Goal: Transaction & Acquisition: Book appointment/travel/reservation

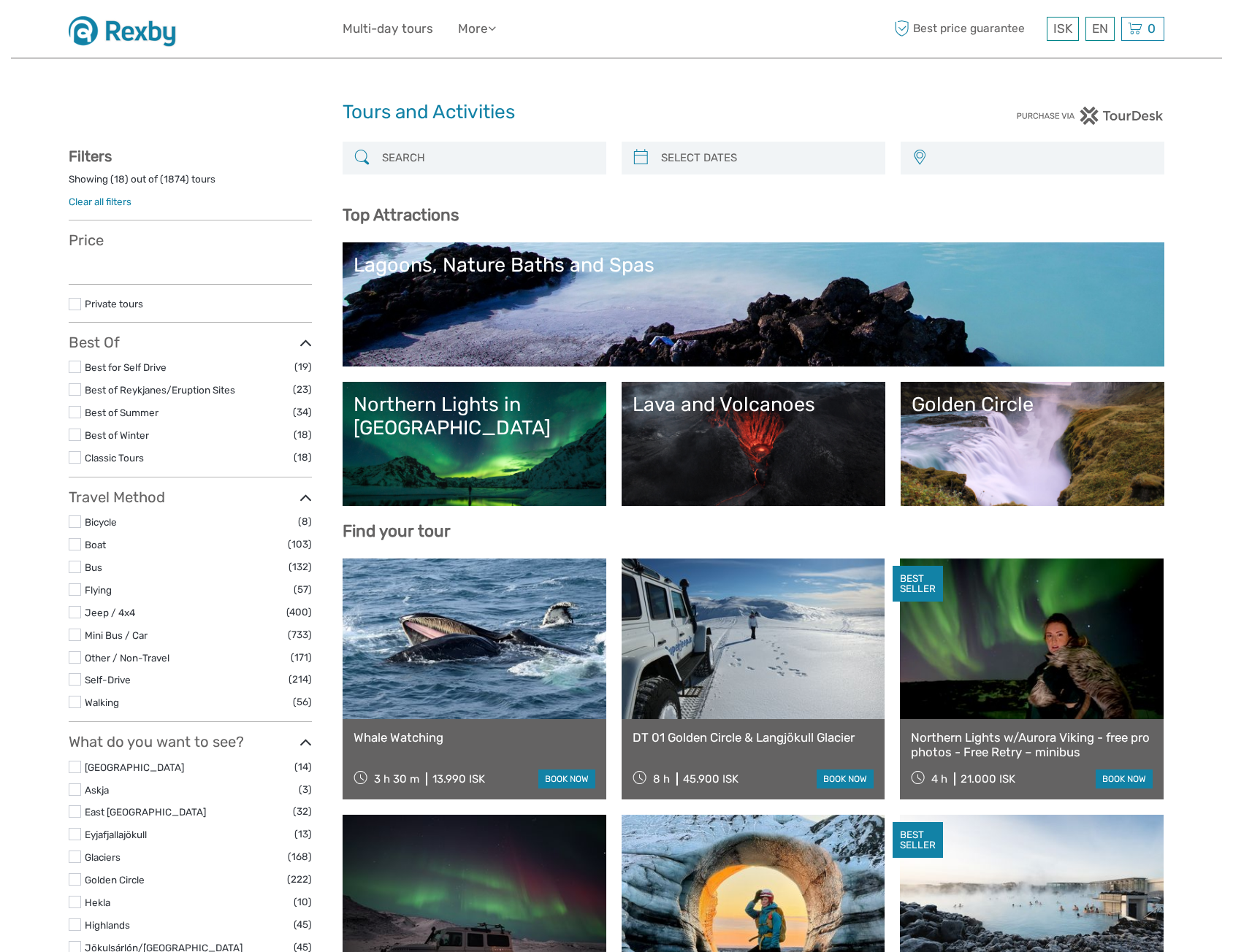
select select
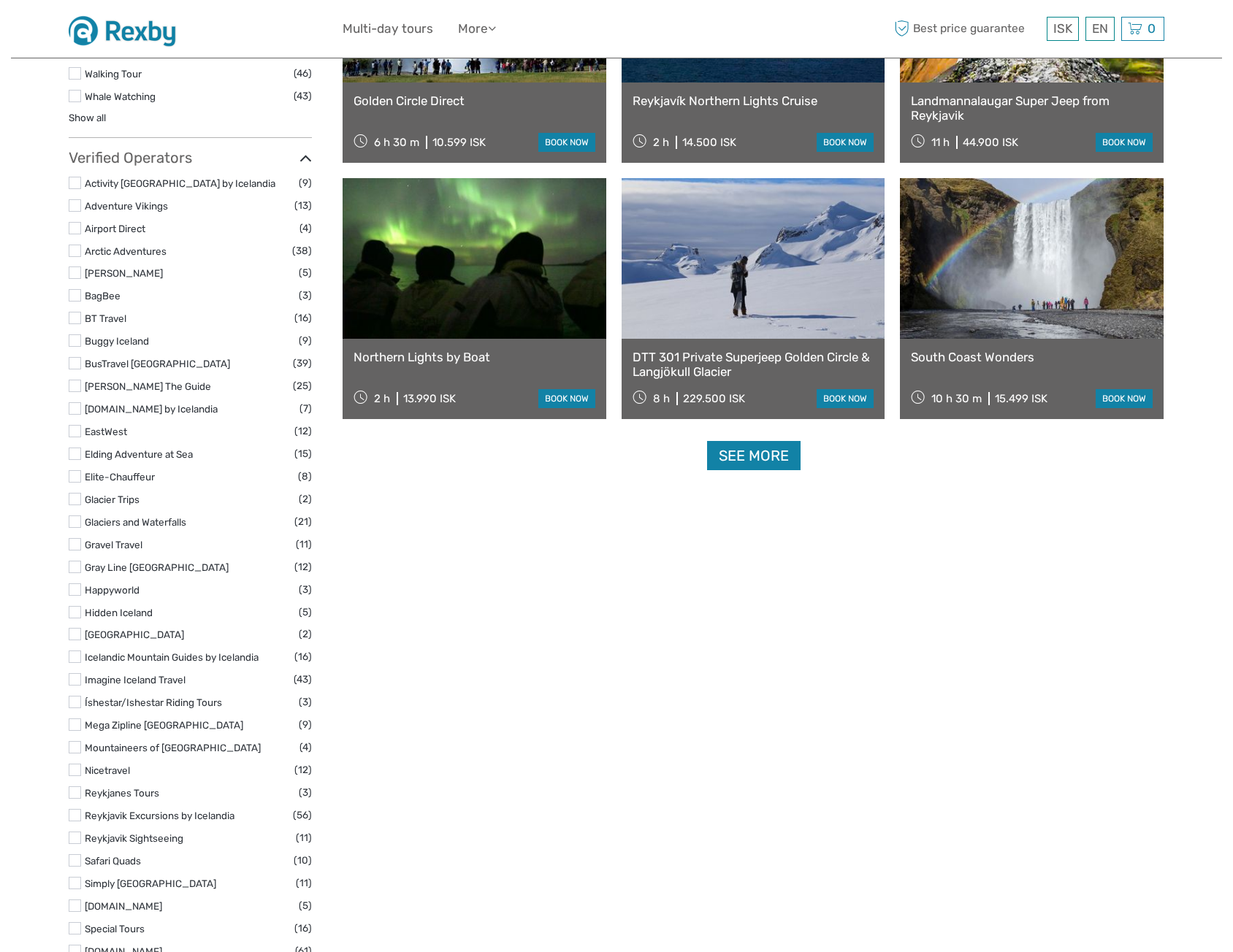
scroll to position [1971, 0]
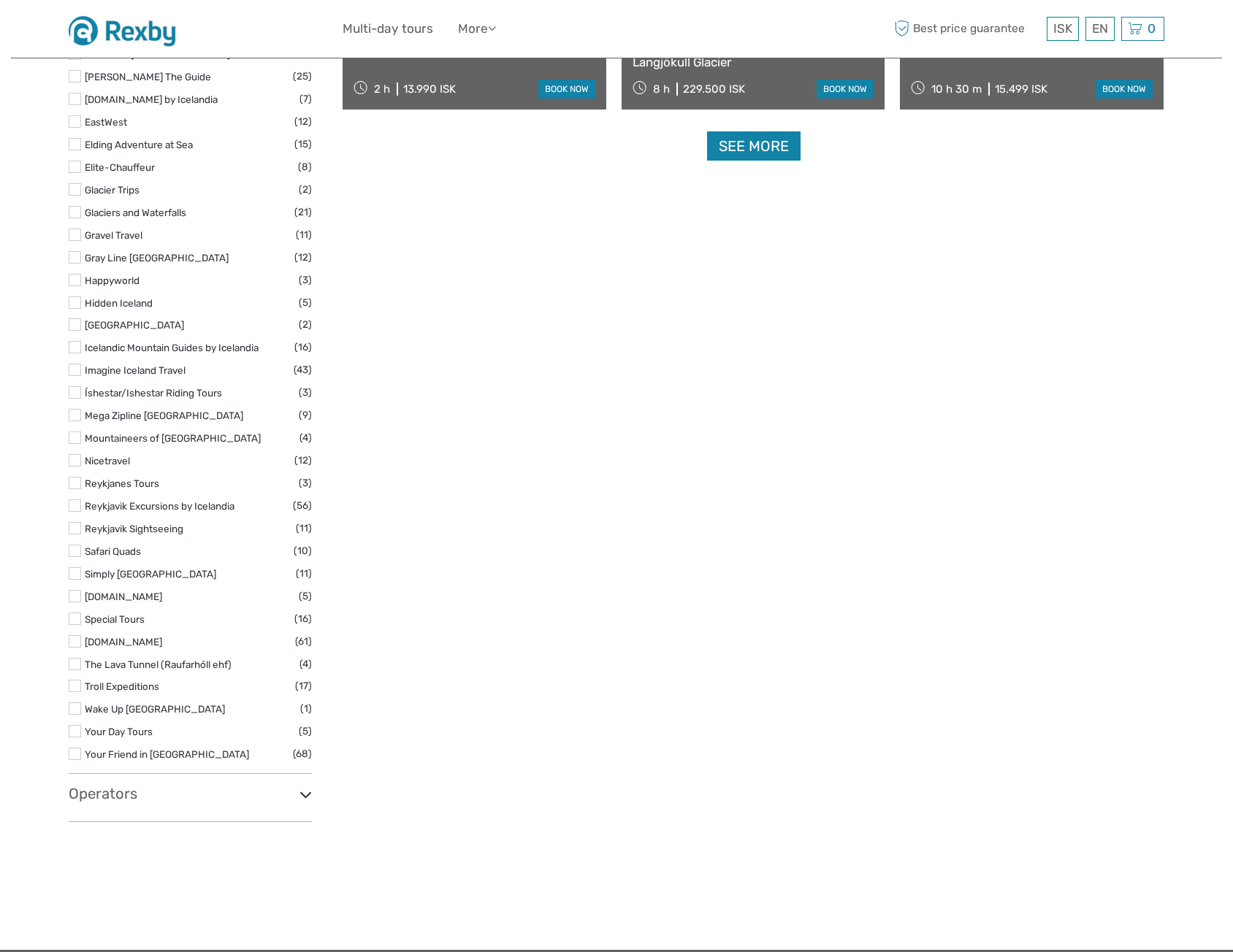
click at [78, 686] on label at bounding box center [75, 685] width 12 height 12
click at [0, 0] on input "checkbox" at bounding box center [0, 0] width 0 height 0
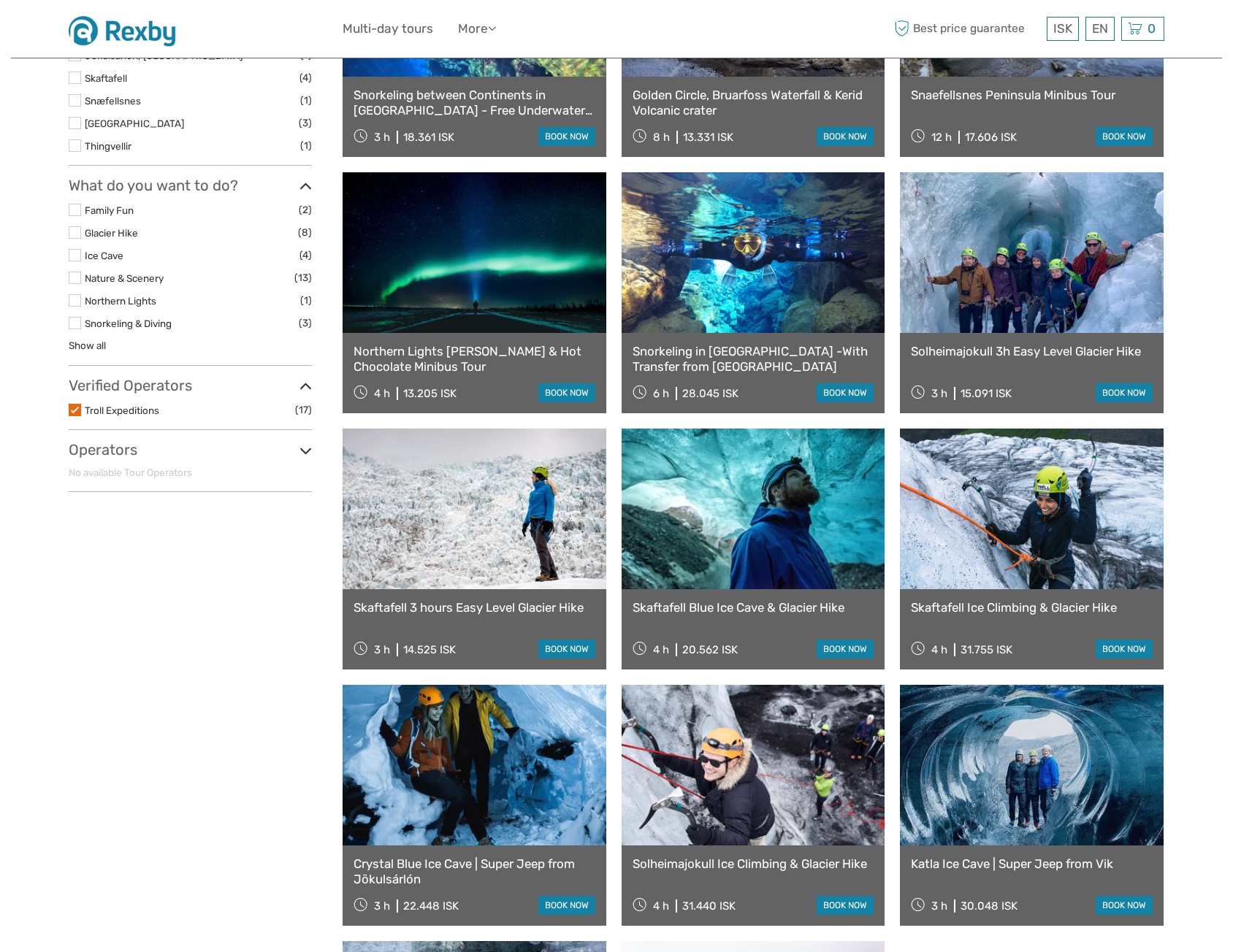
scroll to position [594, 0]
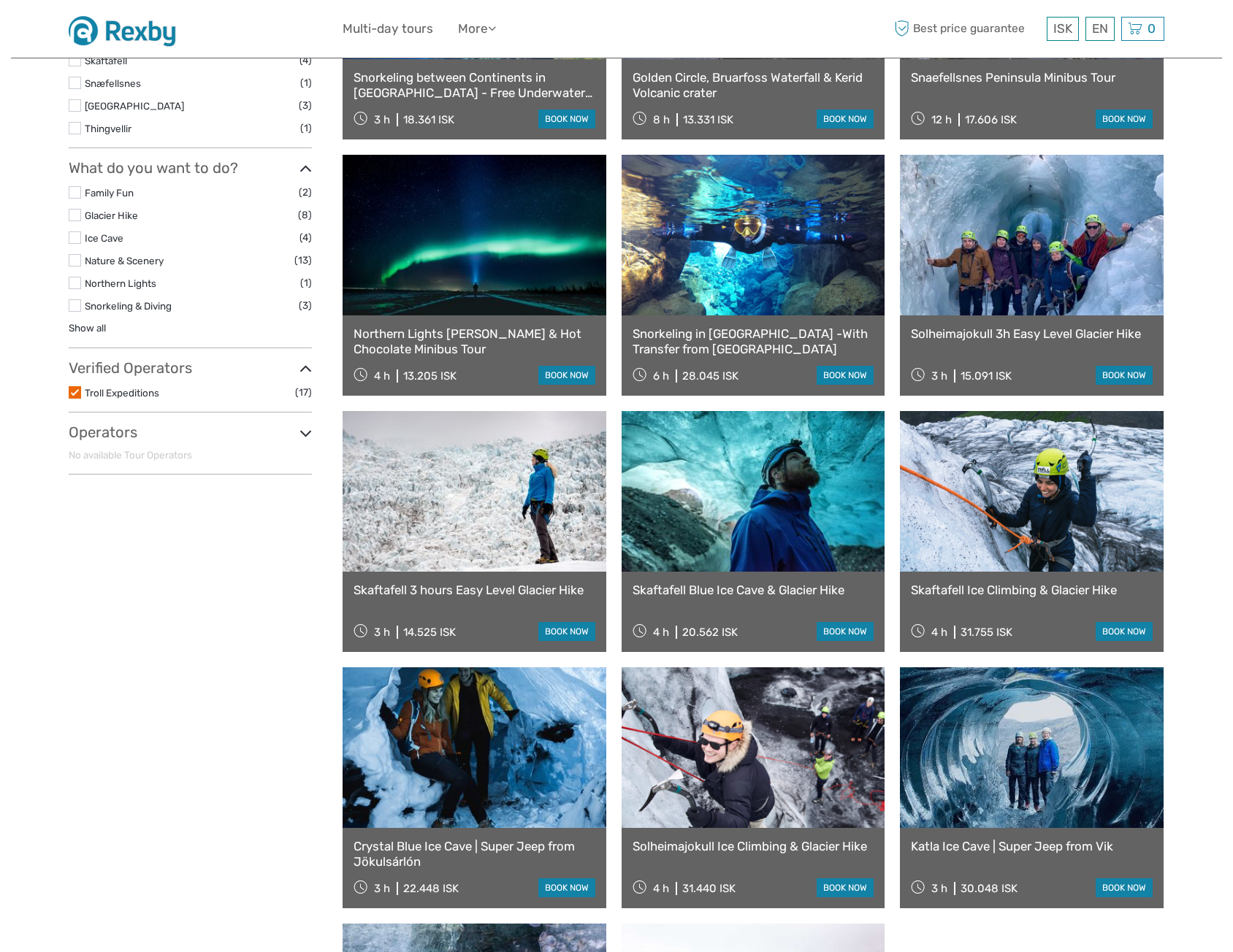
click at [303, 427] on icon at bounding box center [305, 433] width 12 height 19
click at [76, 397] on label at bounding box center [75, 392] width 12 height 12
click at [0, 0] on input "checkbox" at bounding box center [0, 0] width 0 height 0
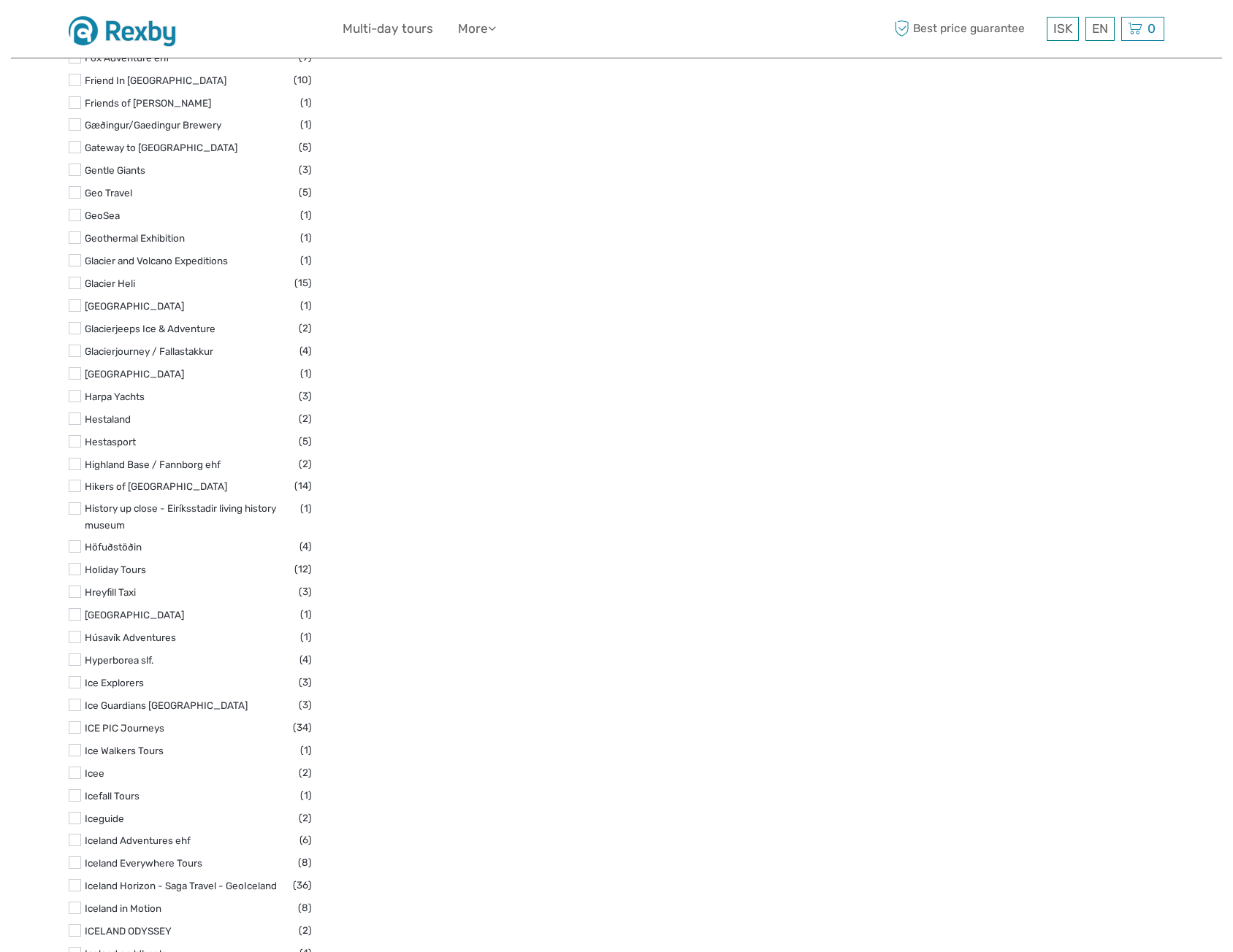
scroll to position [4170, 0]
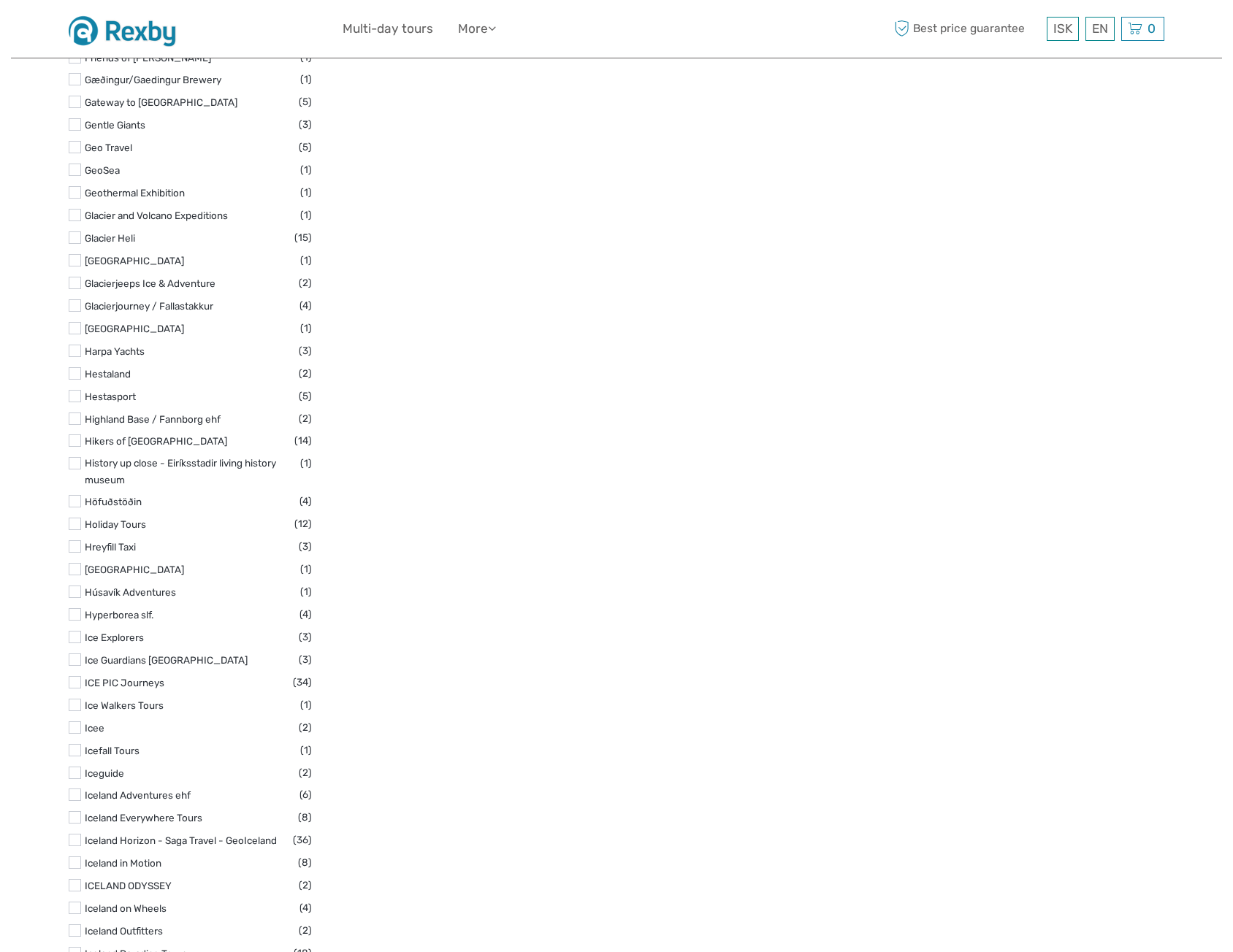
click at [77, 766] on label at bounding box center [75, 772] width 12 height 12
click at [0, 0] on input "checkbox" at bounding box center [0, 0] width 0 height 0
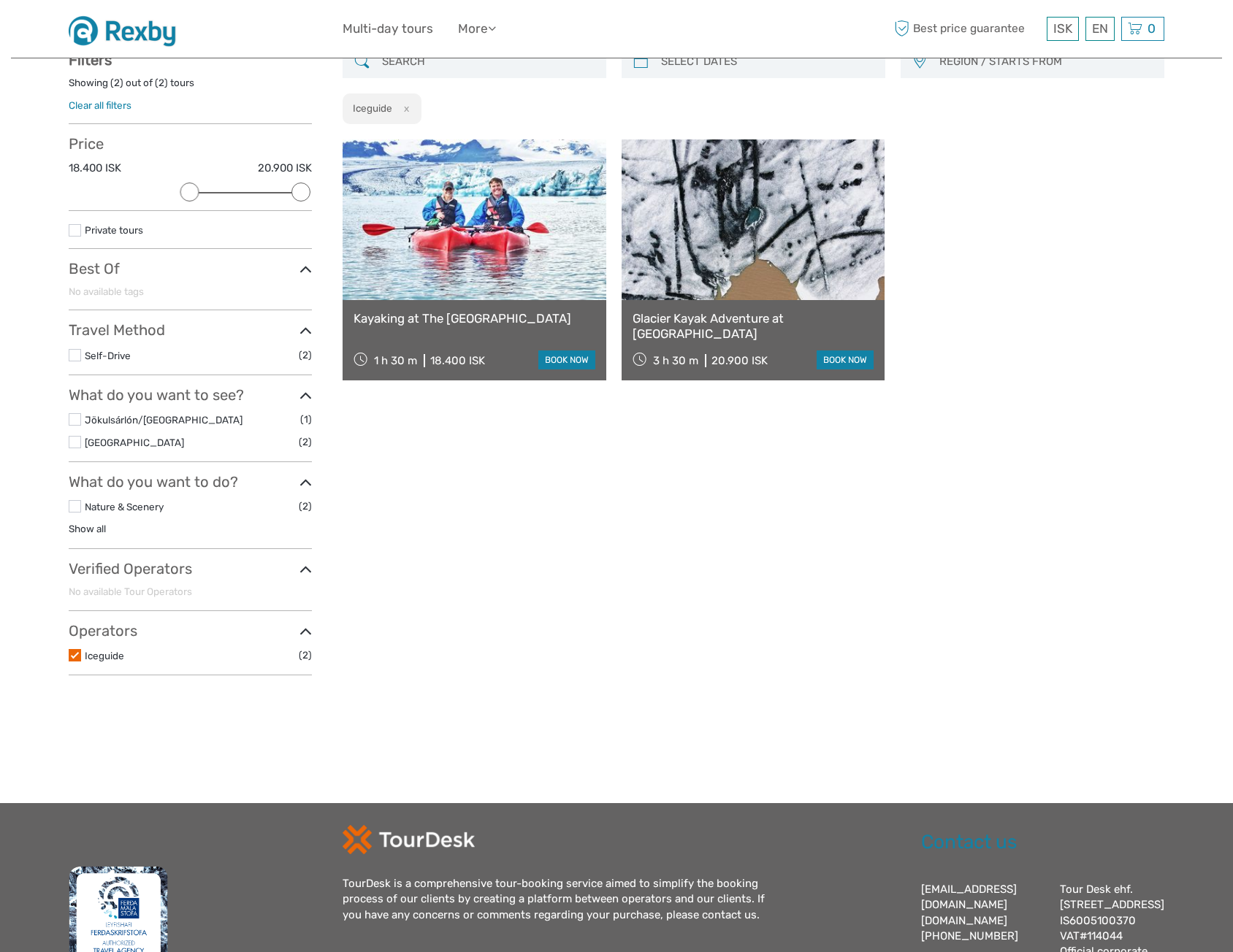
scroll to position [83, 0]
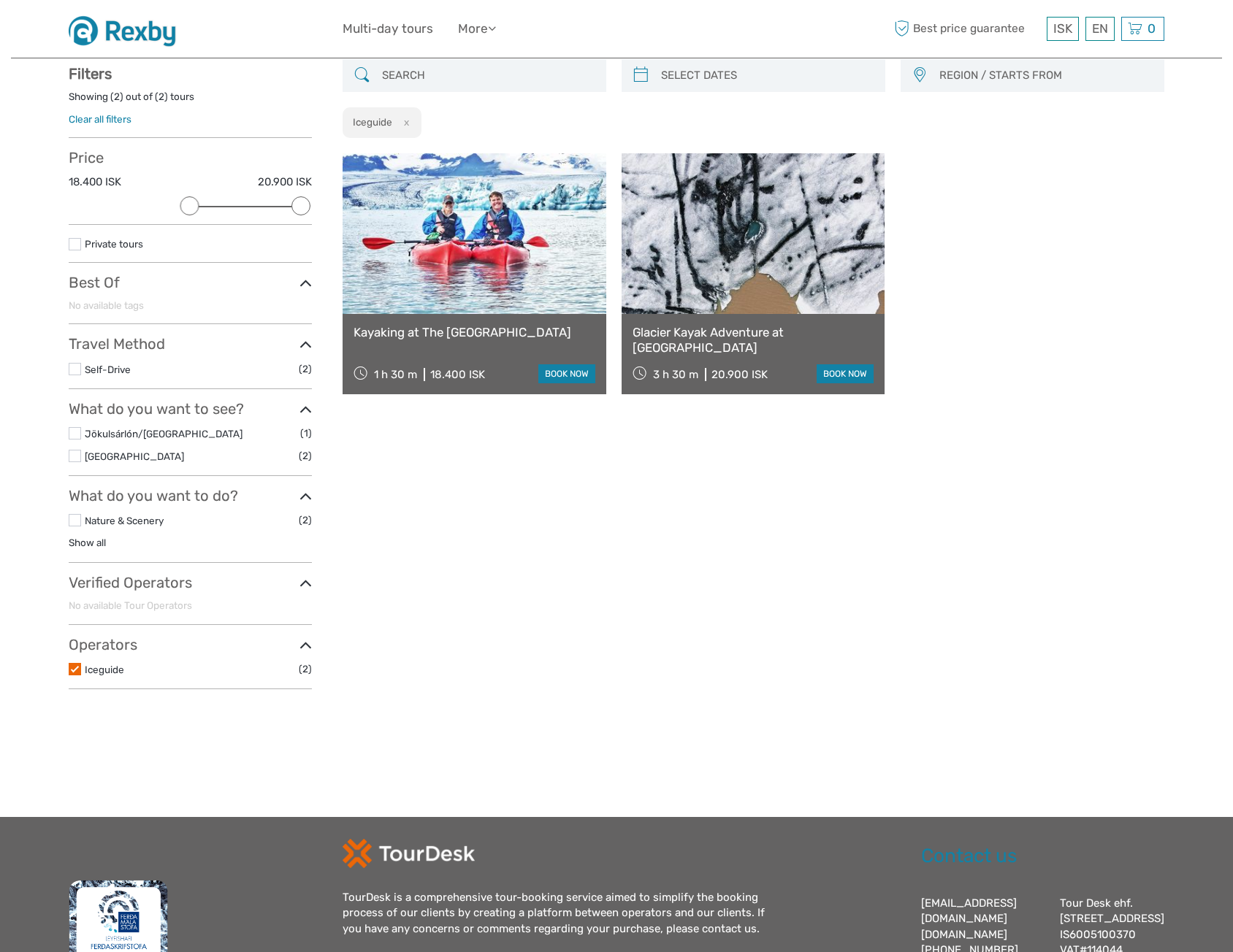
click at [509, 332] on link "Kayaking at The [GEOGRAPHIC_DATA]" at bounding box center [475, 332] width 242 height 15
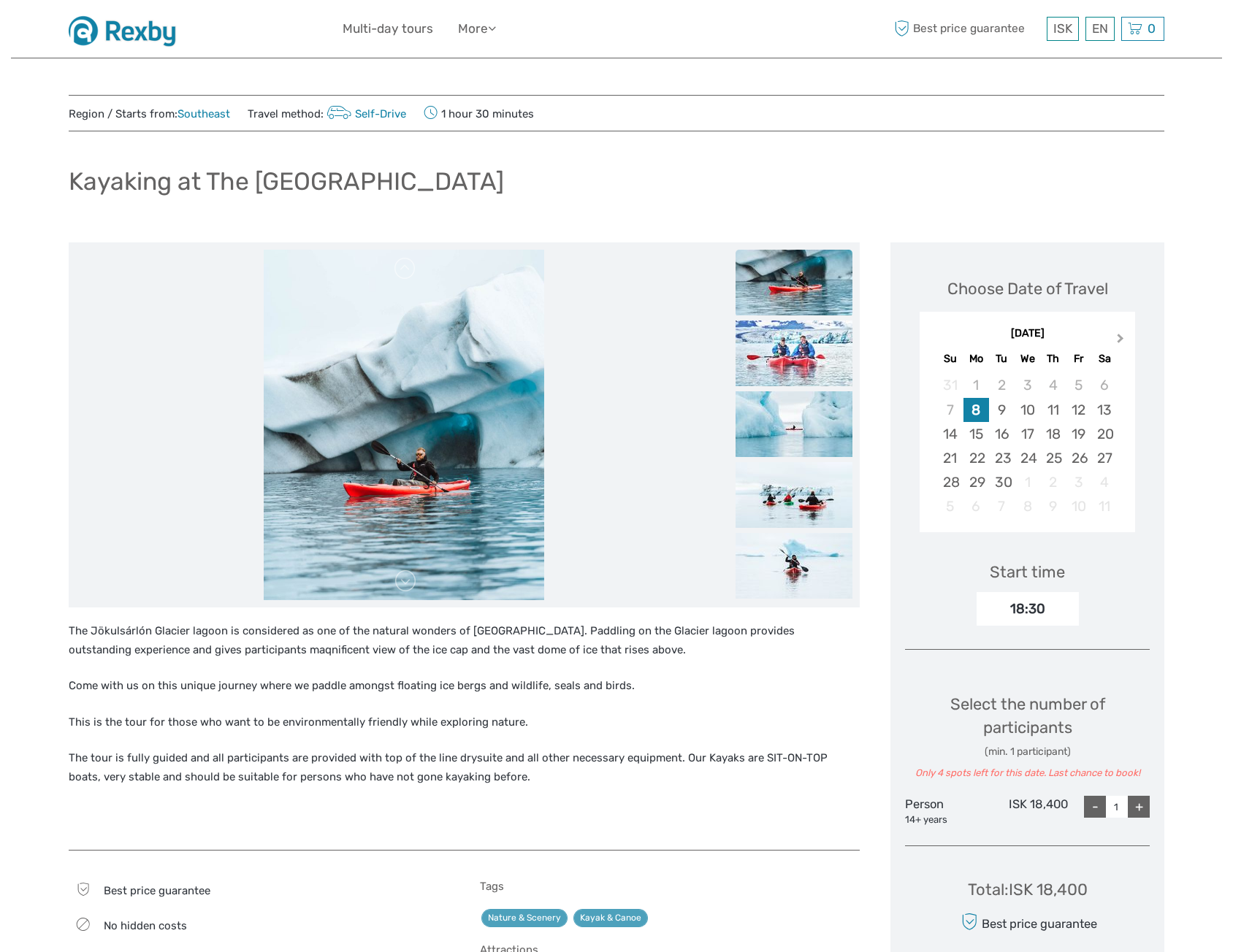
click at [1120, 340] on span "Next Month" at bounding box center [1120, 341] width 0 height 21
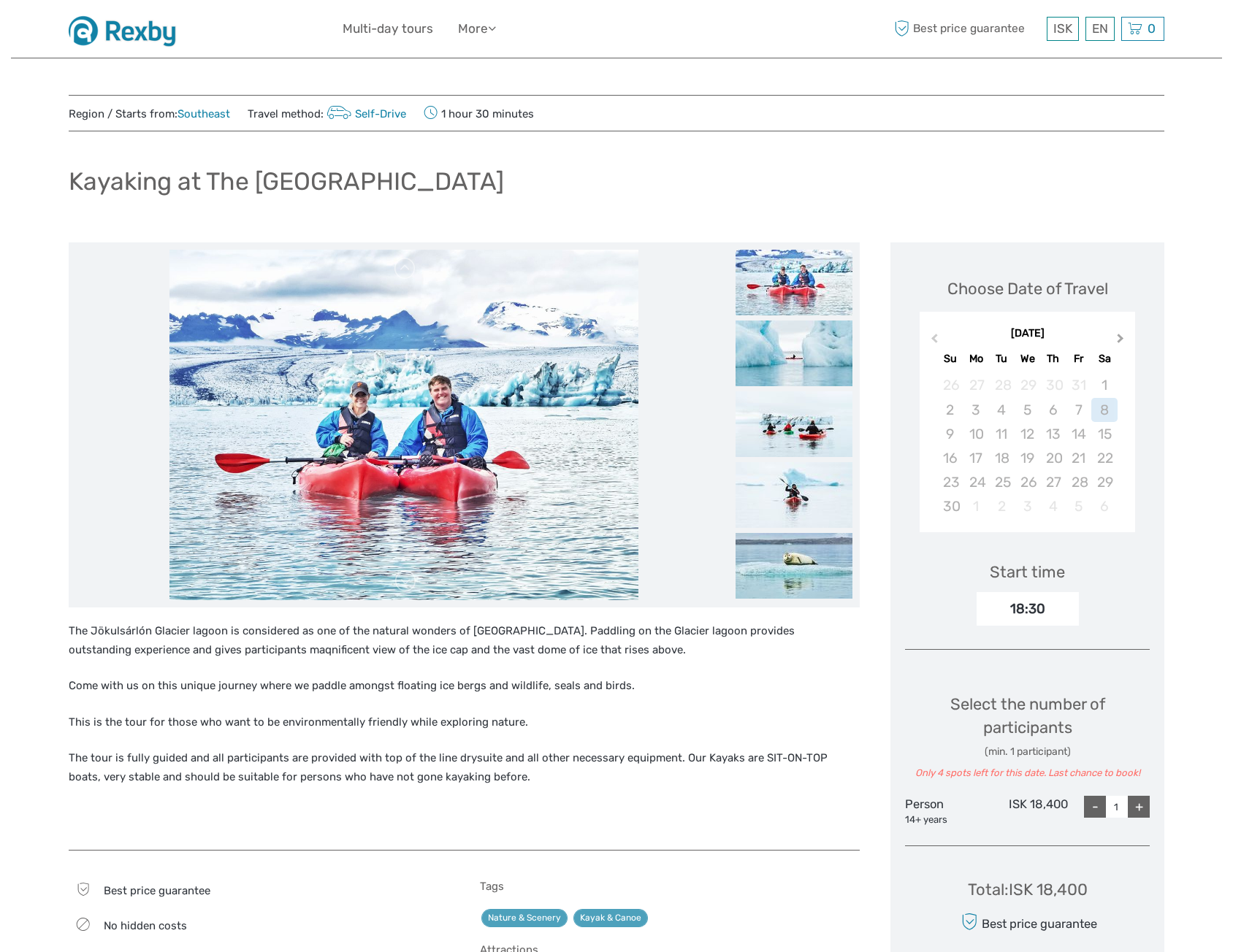
click at [1120, 340] on span "Next Month" at bounding box center [1120, 341] width 0 height 21
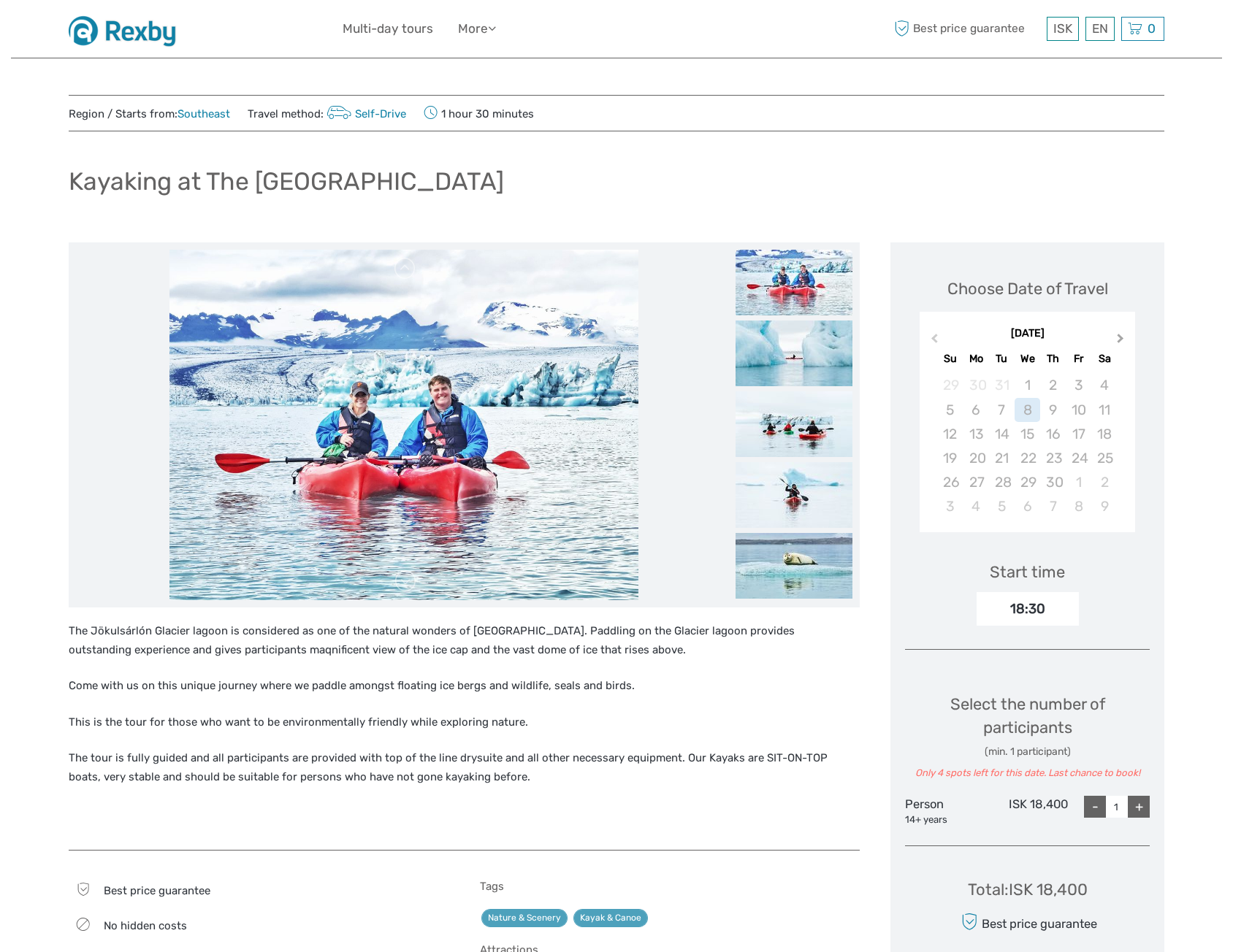
click at [1120, 340] on span "Next Month" at bounding box center [1120, 341] width 0 height 21
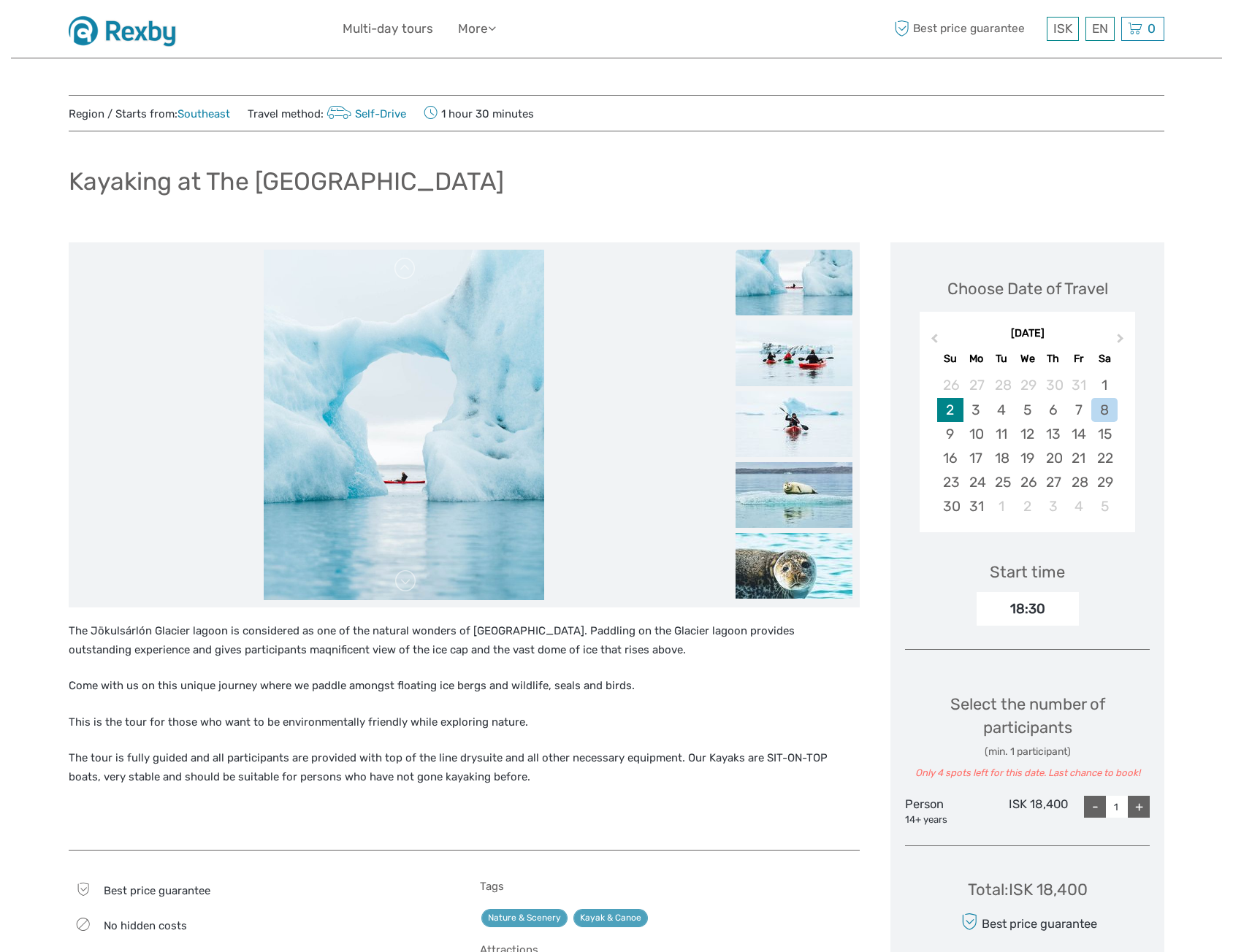
click at [958, 413] on div "2" at bounding box center [950, 410] width 26 height 24
